Goal: Obtain resource: Download file/media

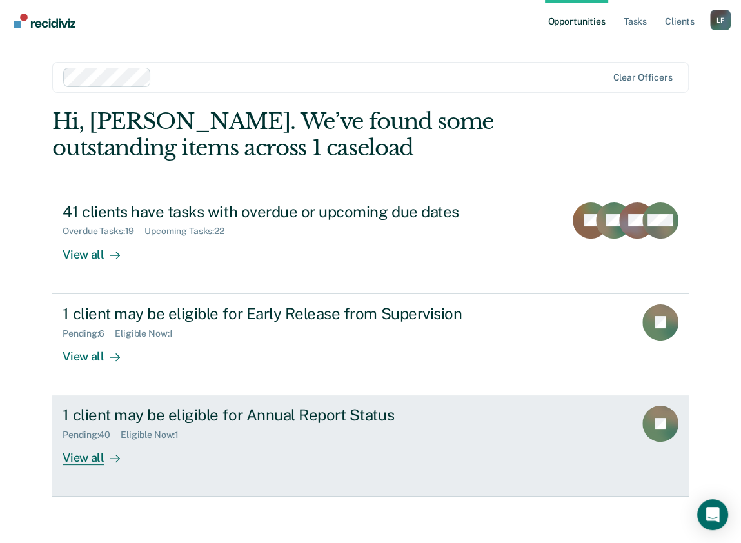
click at [150, 424] on div "Pending : 40 Eligible Now : 1" at bounding box center [289, 432] width 453 height 16
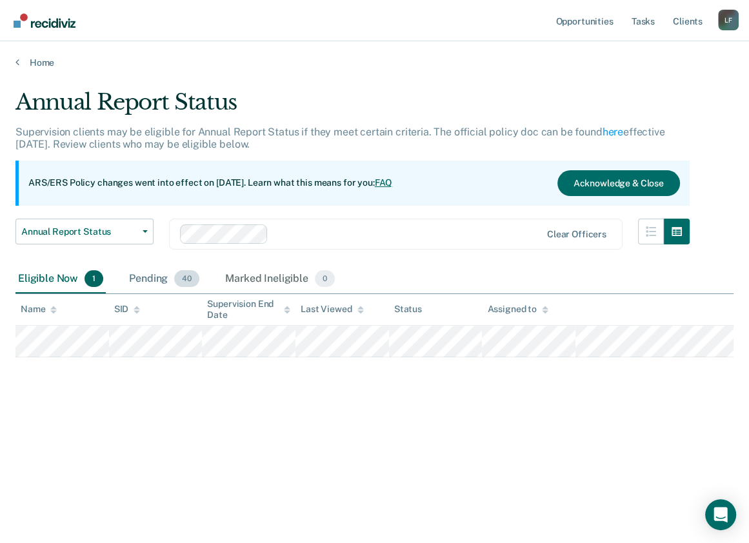
click at [168, 277] on div "Pending 40" at bounding box center [163, 279] width 75 height 28
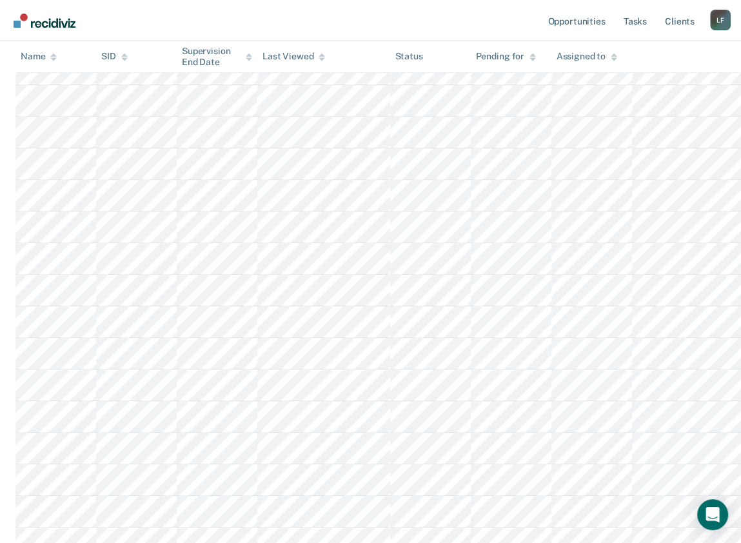
scroll to position [622, 0]
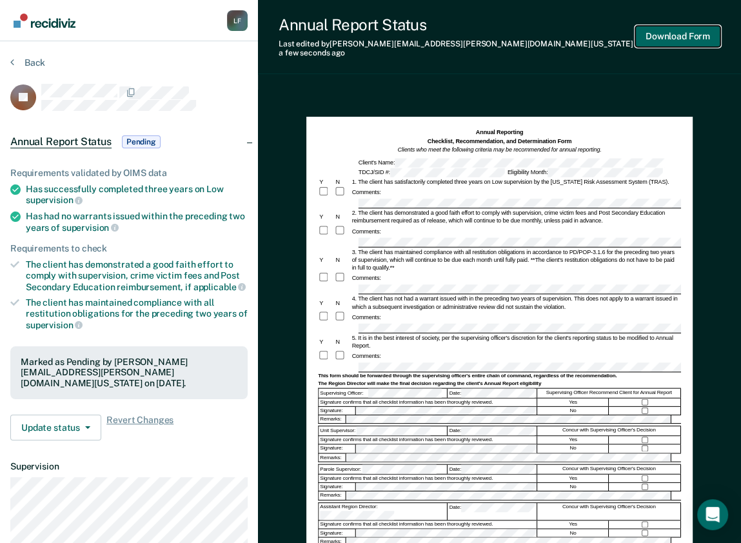
click at [693, 34] on button "Download Form" at bounding box center [677, 36] width 85 height 21
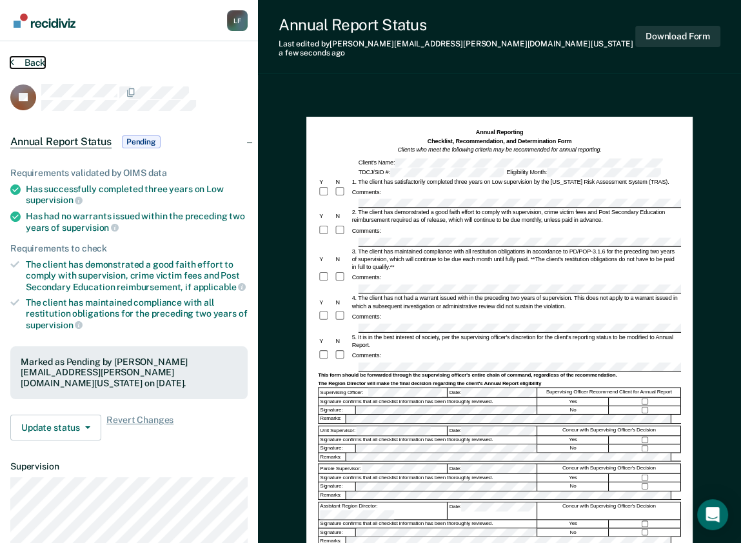
click at [28, 60] on button "Back" at bounding box center [27, 63] width 35 height 12
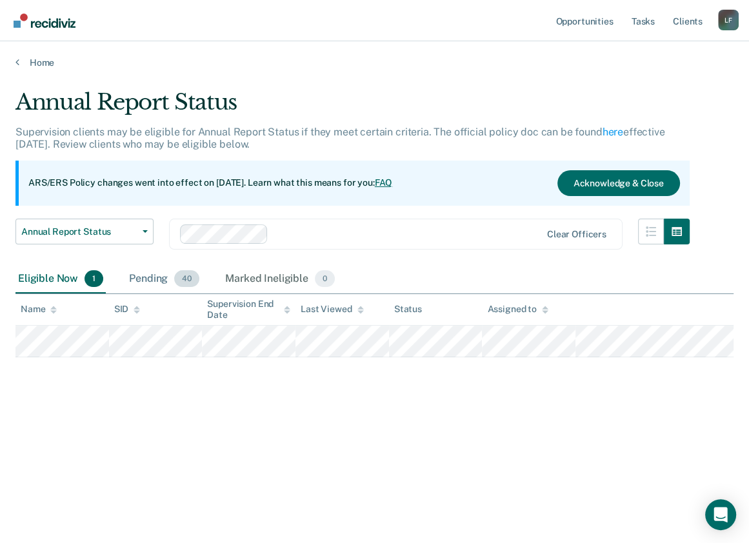
click at [146, 284] on div "Pending 40" at bounding box center [163, 279] width 75 height 28
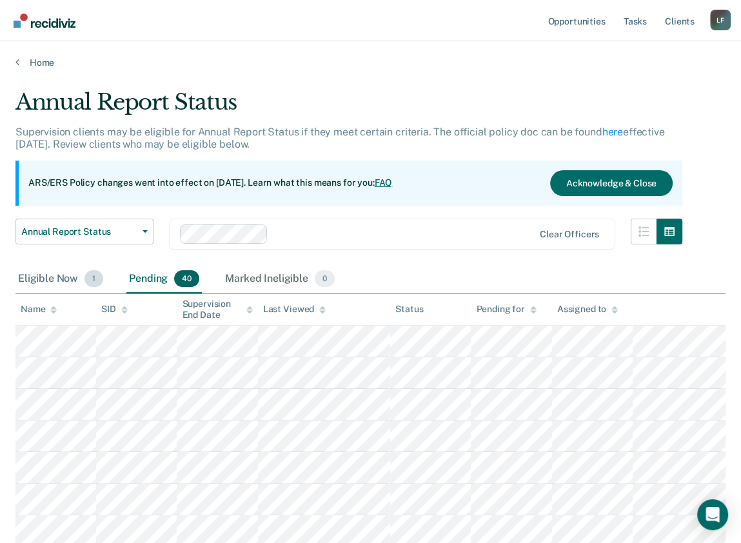
click at [51, 286] on div "Eligible Now 1" at bounding box center [60, 279] width 90 height 28
